Goal: Book appointment/travel/reservation

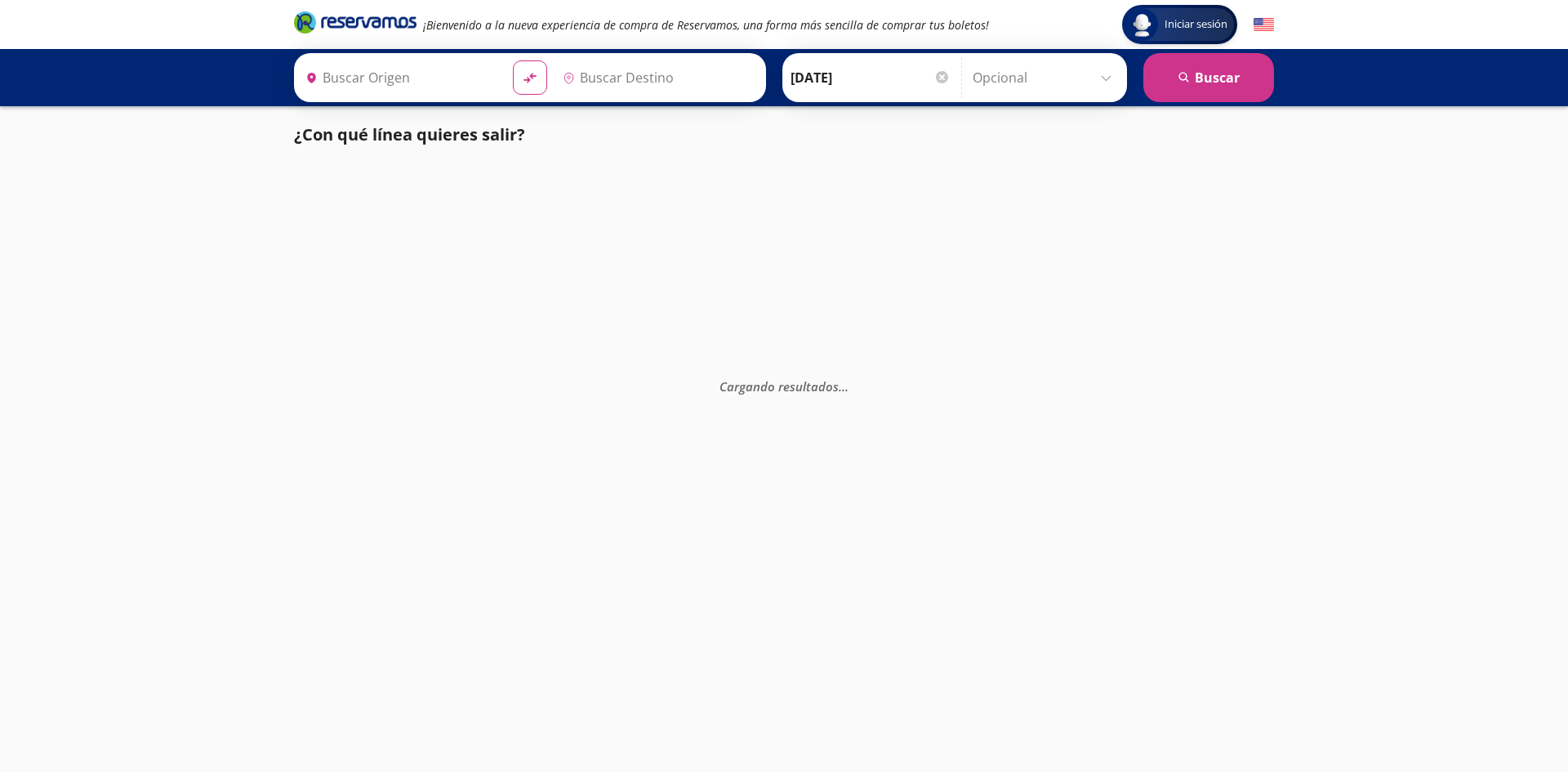
type input "[GEOGRAPHIC_DATA], [GEOGRAPHIC_DATA]"
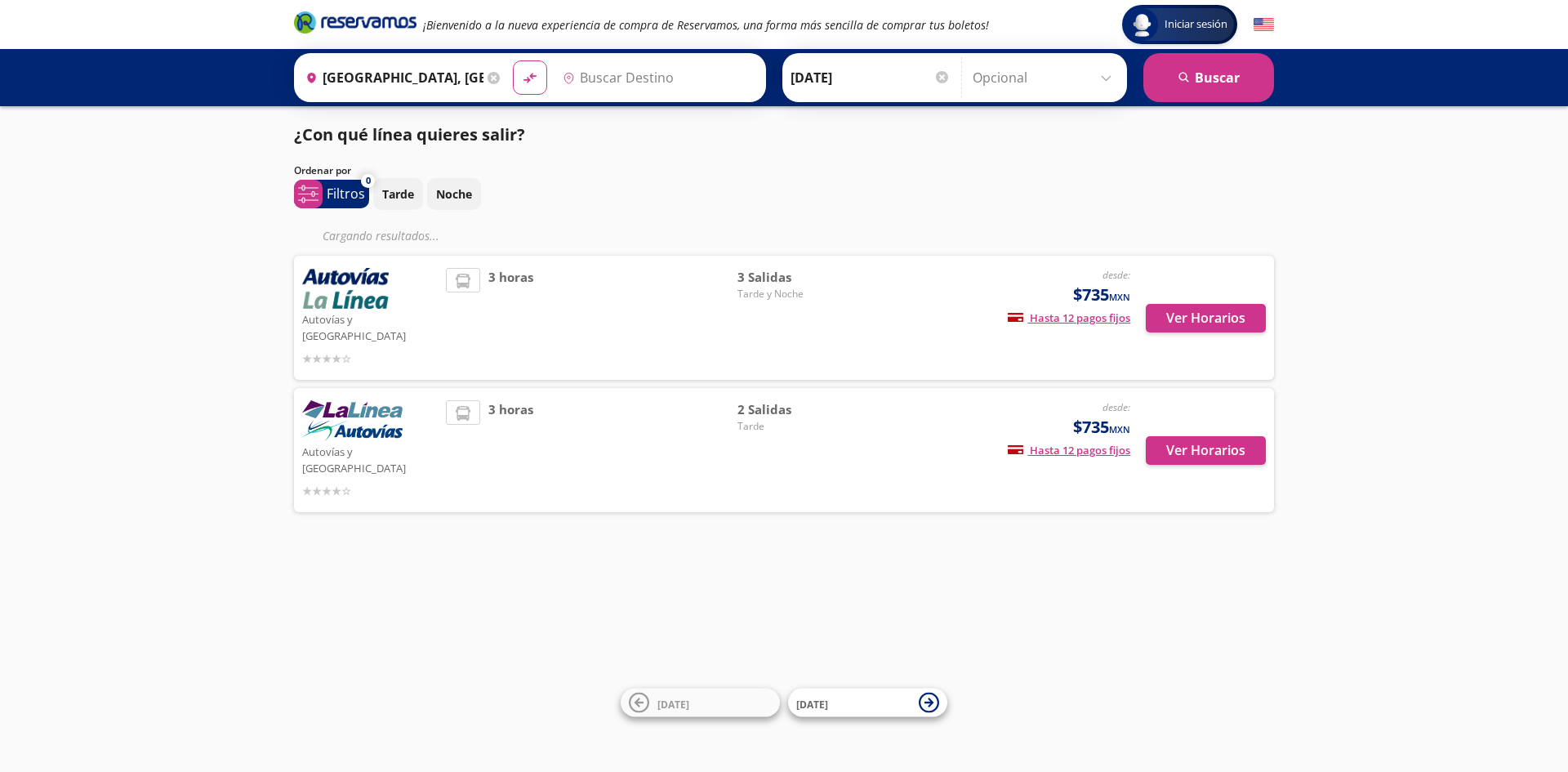
type input "[GEOGRAPHIC_DATA], [GEOGRAPHIC_DATA]"
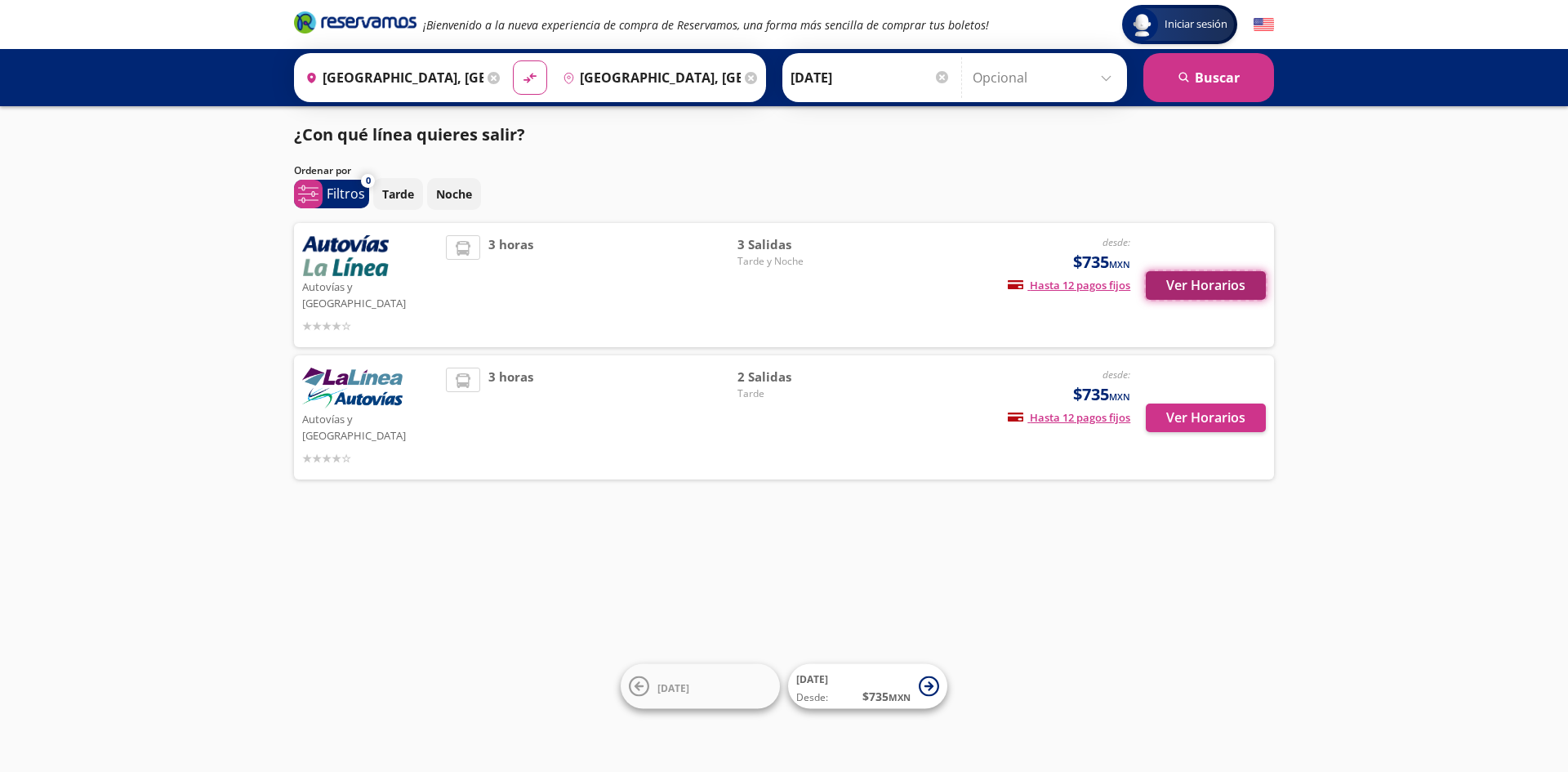
click at [1175, 278] on button "Ver Horarios" at bounding box center [1205, 285] width 120 height 29
click at [1199, 403] on button "Ver Horarios" at bounding box center [1205, 418] width 120 height 29
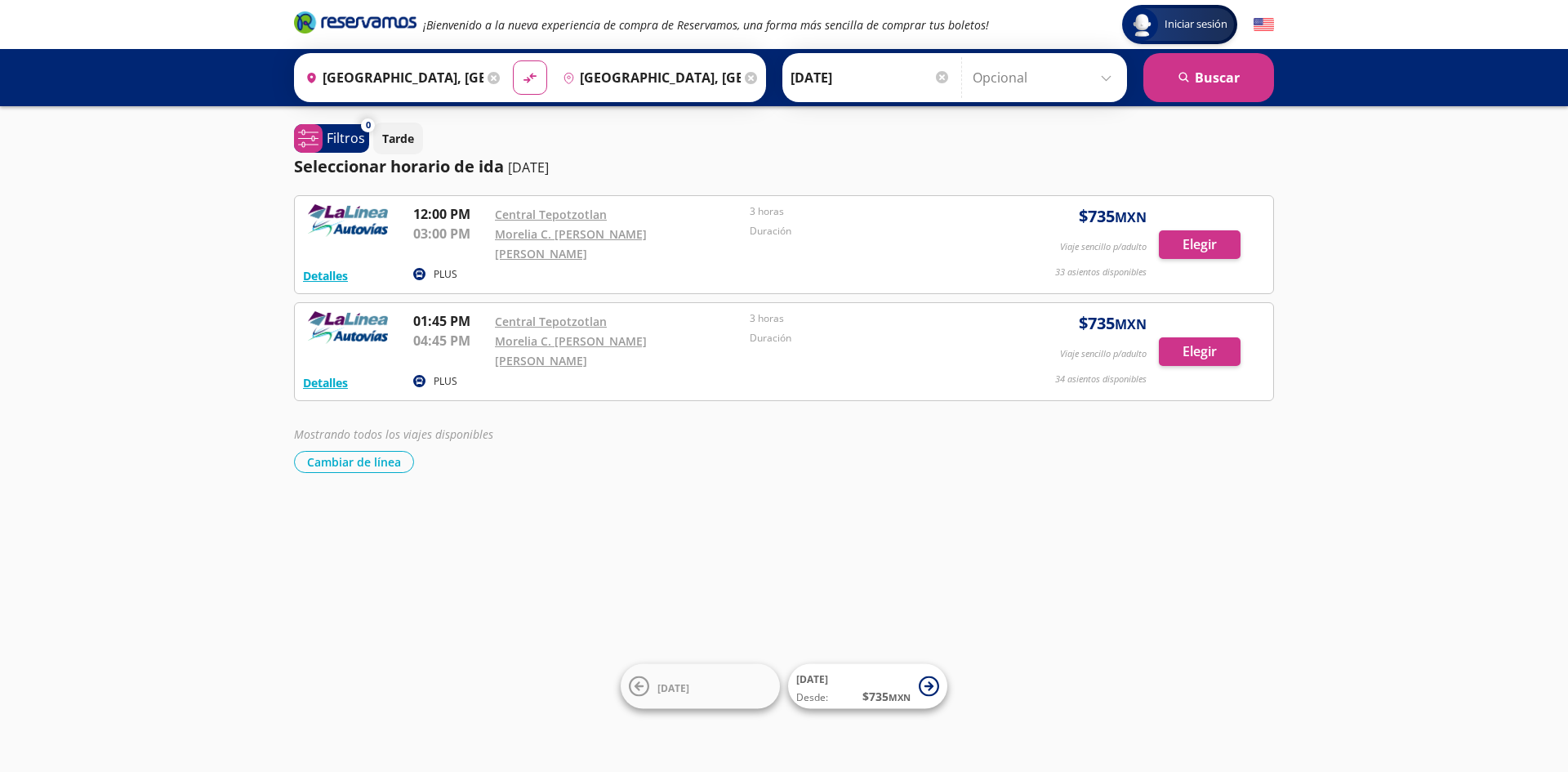
click at [1046, 451] on div "Cambiar de línea [GEOGRAPHIC_DATA] de línea" at bounding box center [784, 462] width 980 height 22
